Goal: Find specific page/section: Find specific page/section

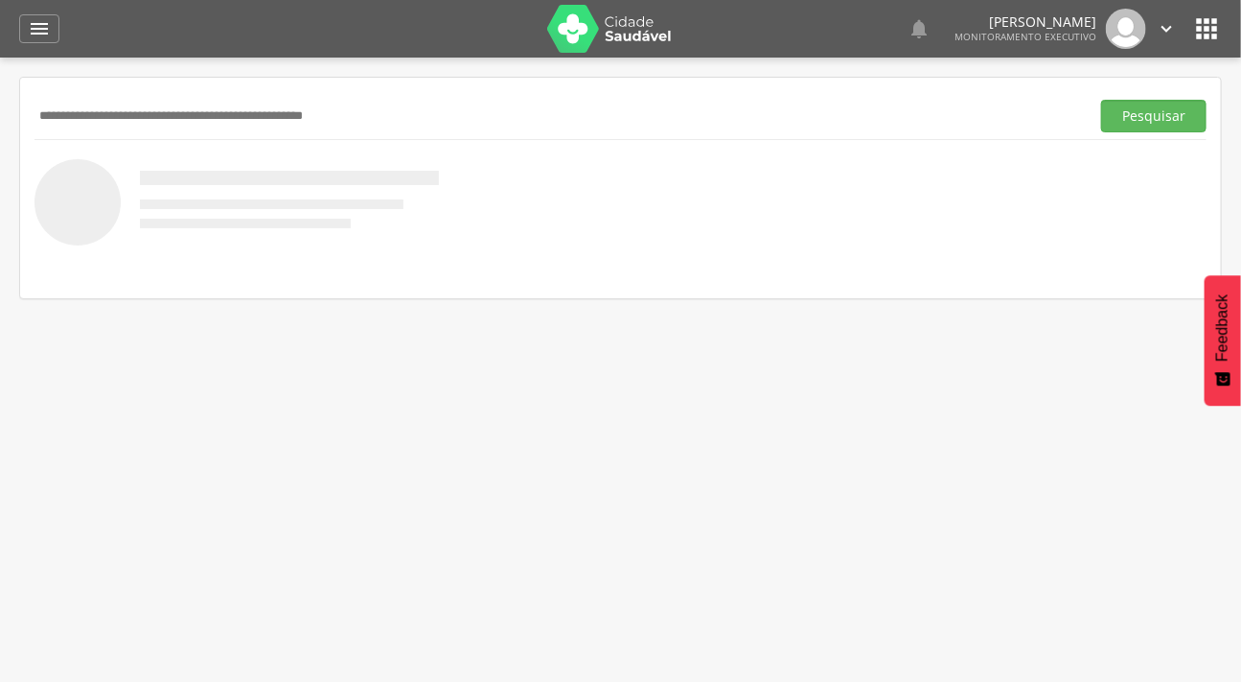
click at [79, 125] on input "text" at bounding box center [559, 116] width 1048 height 33
type input "*****"
click at [1101, 100] on button "Pesquisar" at bounding box center [1153, 116] width 105 height 33
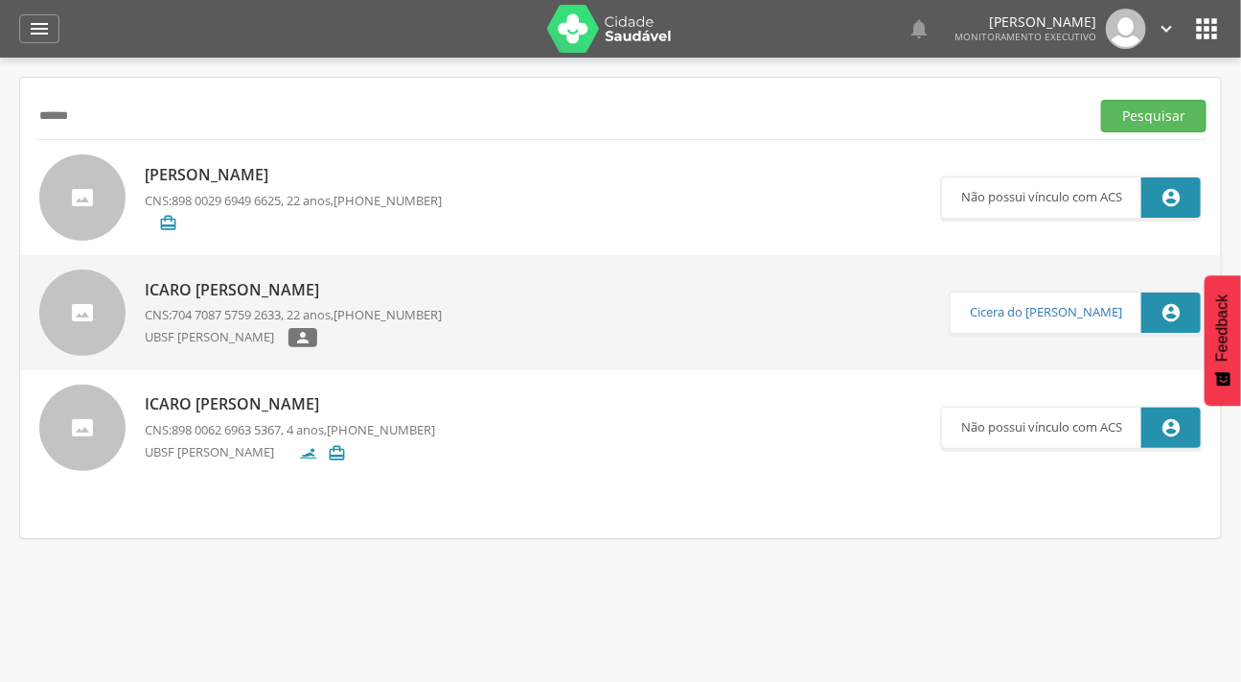
click at [101, 428] on div at bounding box center [82, 427] width 86 height 86
type input "**********"
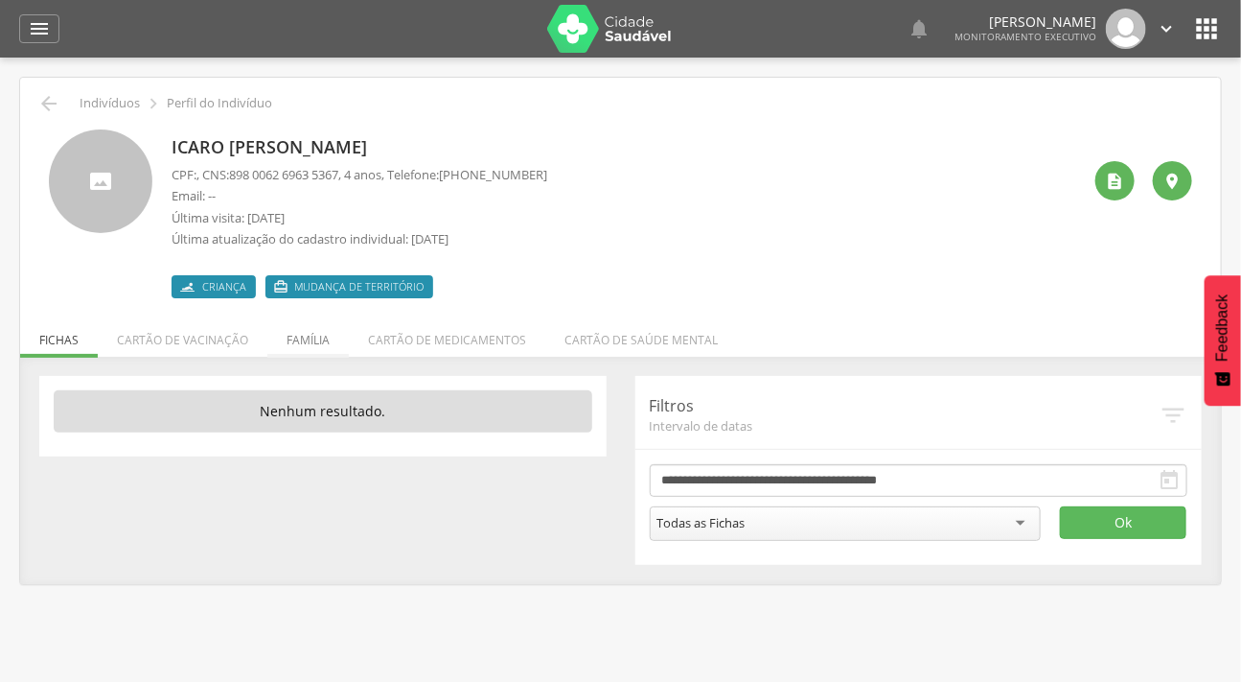
click at [299, 324] on li "Família" at bounding box center [307, 334] width 81 height 45
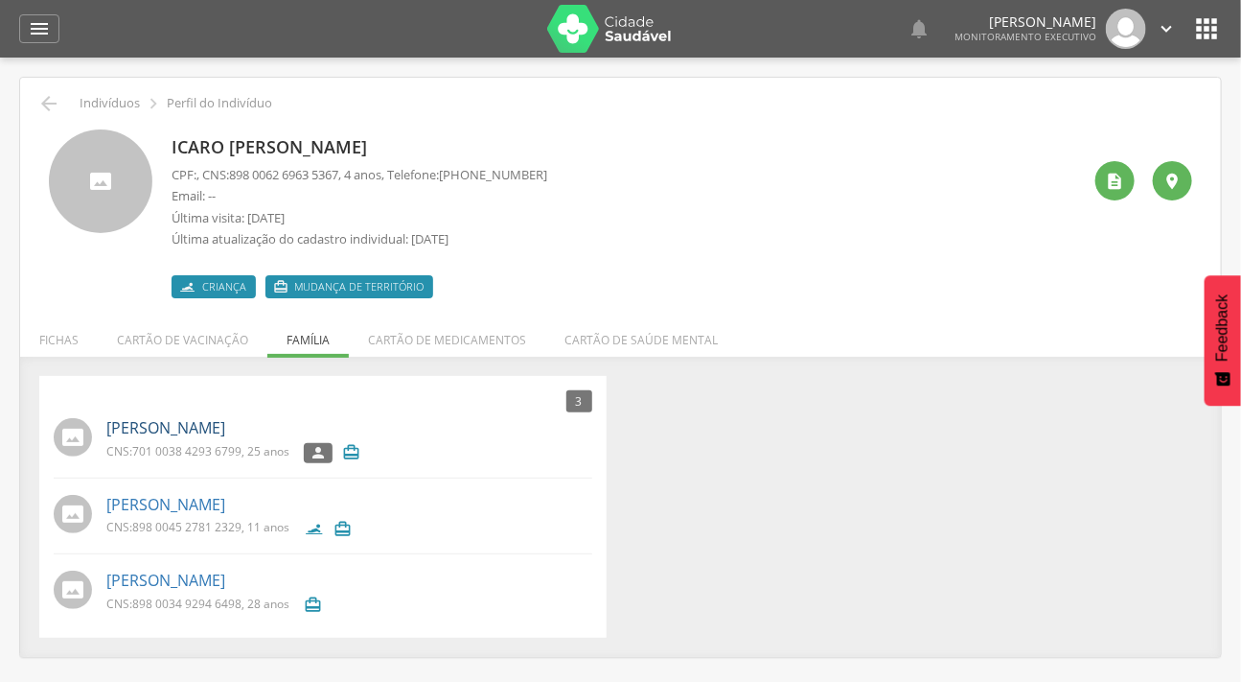
click at [201, 427] on link "[PERSON_NAME]" at bounding box center [165, 428] width 119 height 22
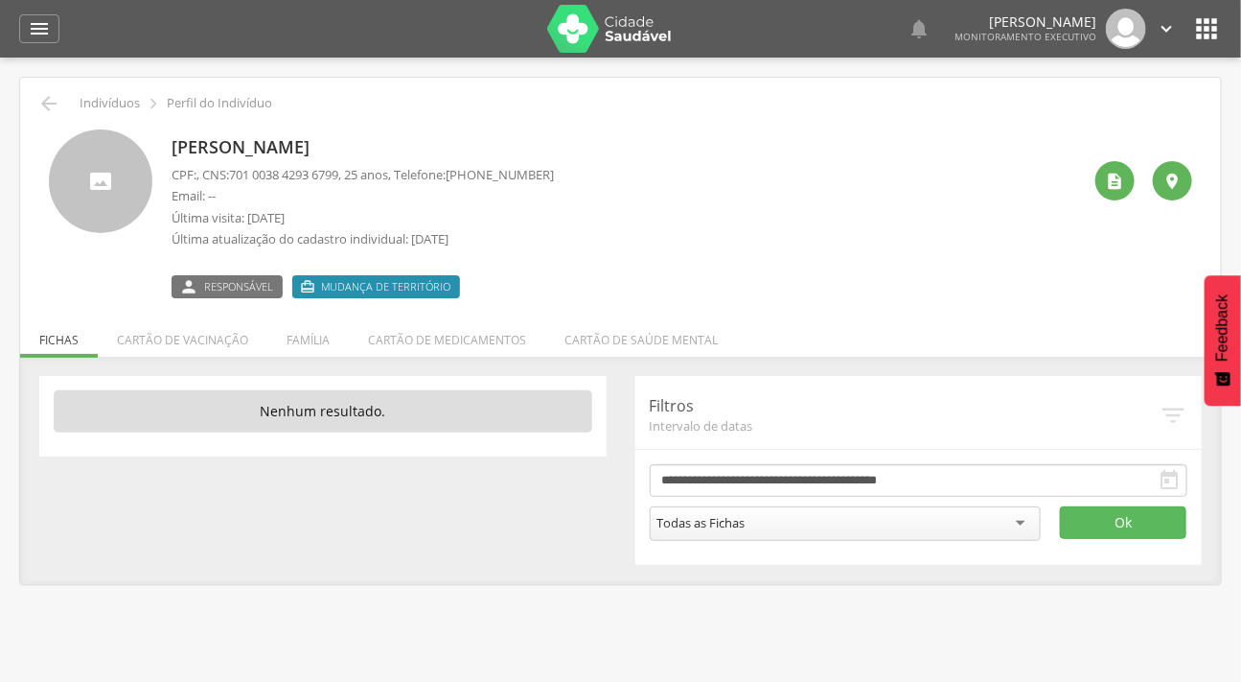
click at [309, 340] on li "Família" at bounding box center [307, 334] width 81 height 45
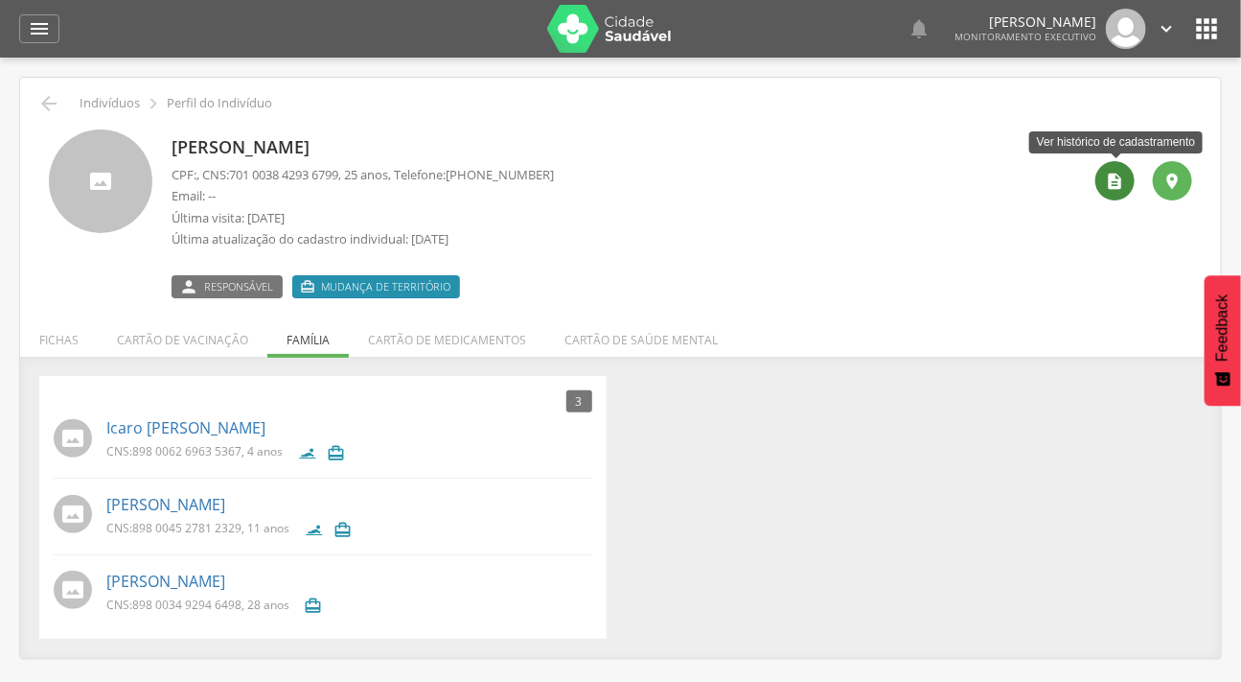
click at [1116, 184] on icon "" at bounding box center [1115, 181] width 19 height 19
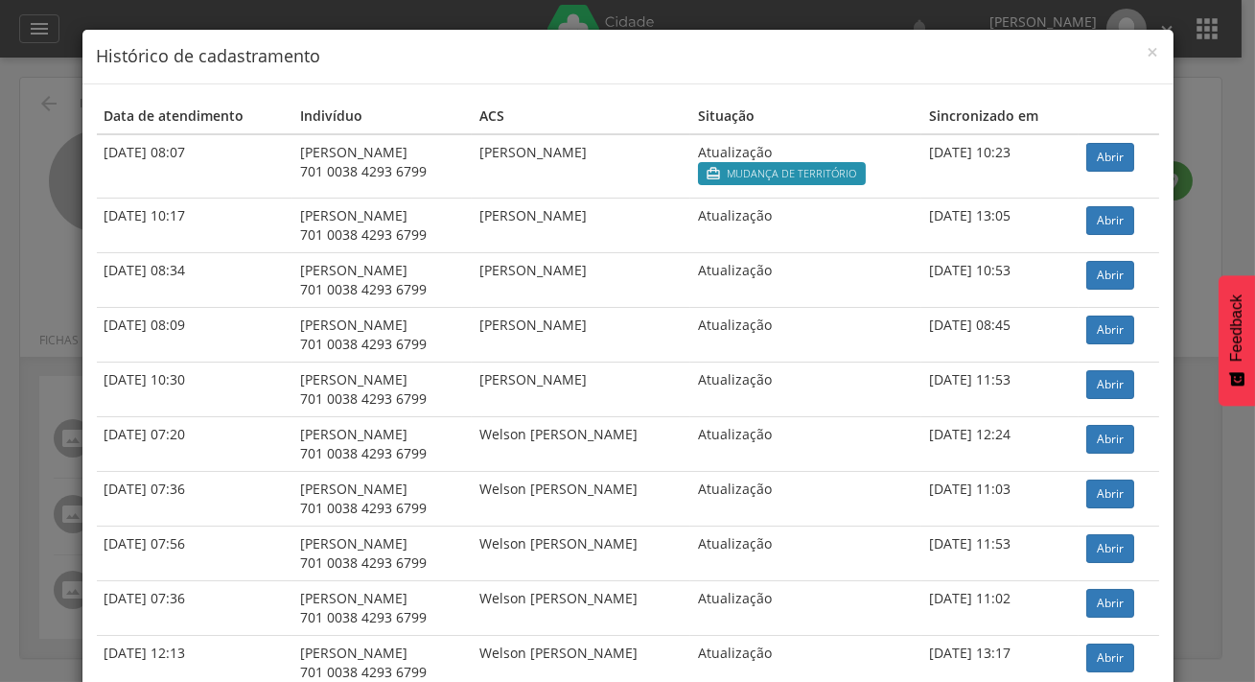
click at [1153, 49] on div "× Histórico de cadastramento" at bounding box center [627, 57] width 1091 height 55
click at [1149, 53] on span "×" at bounding box center [1153, 51] width 12 height 27
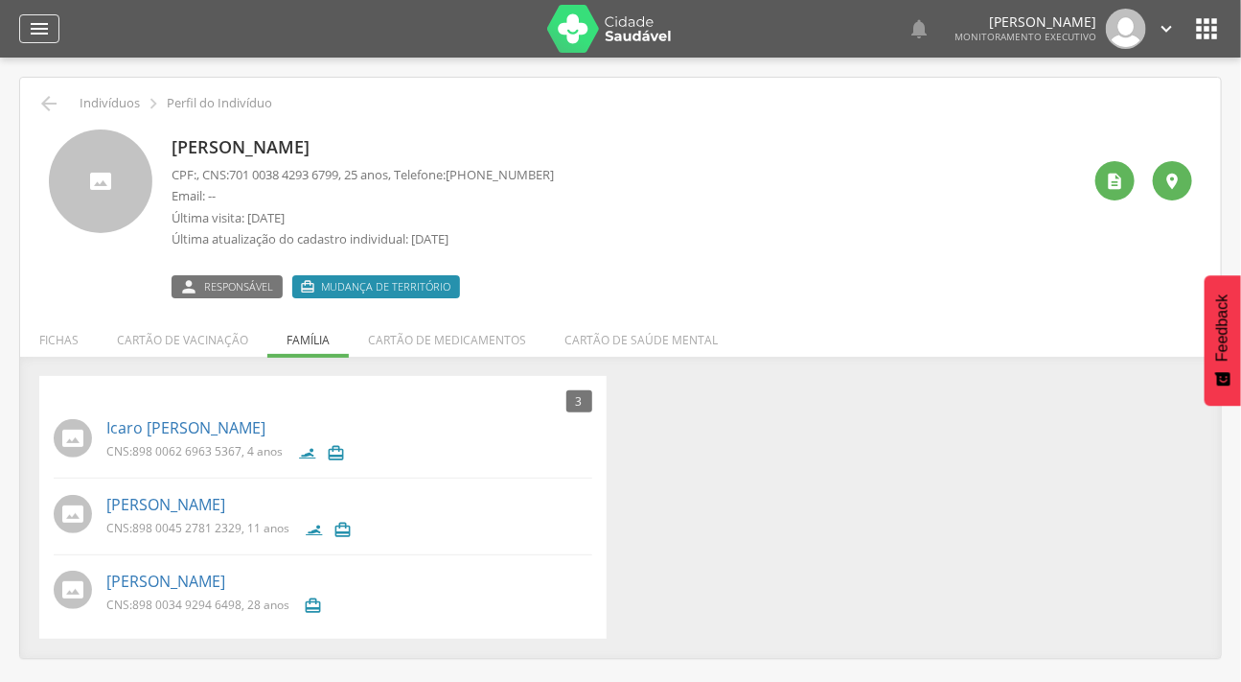
click at [35, 19] on icon "" at bounding box center [39, 28] width 23 height 23
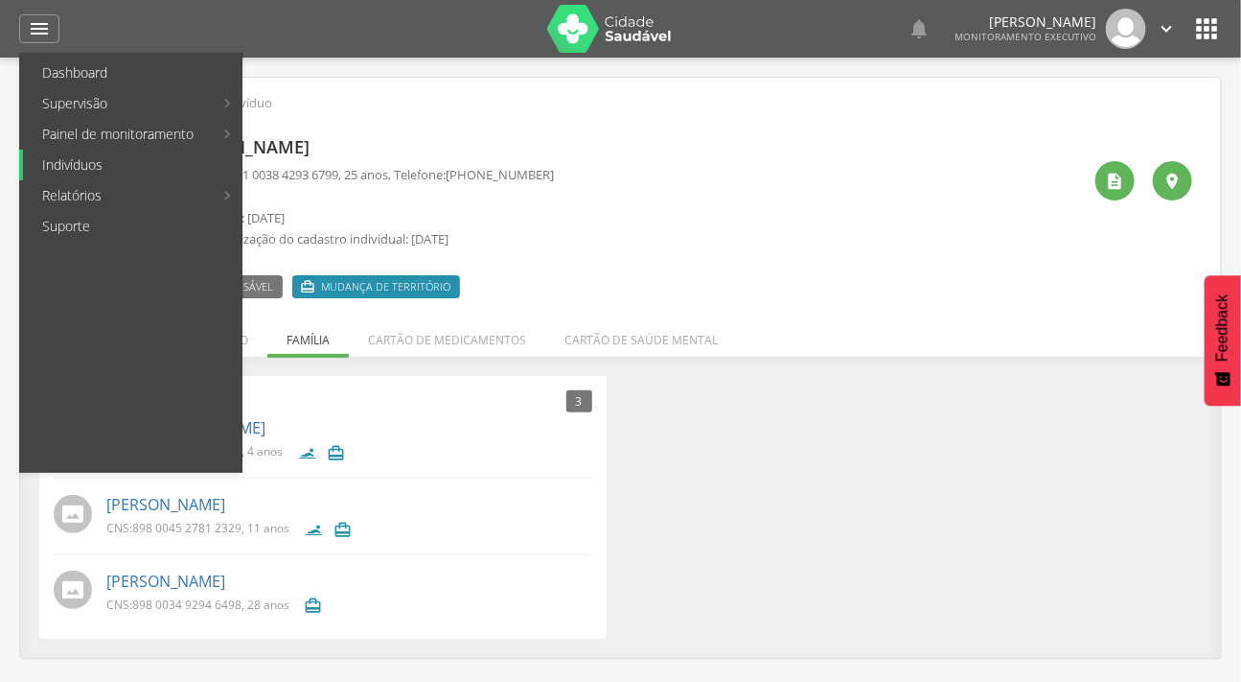
click at [76, 155] on link "Indivíduos" at bounding box center [132, 165] width 219 height 31
